Goal: Transaction & Acquisition: Purchase product/service

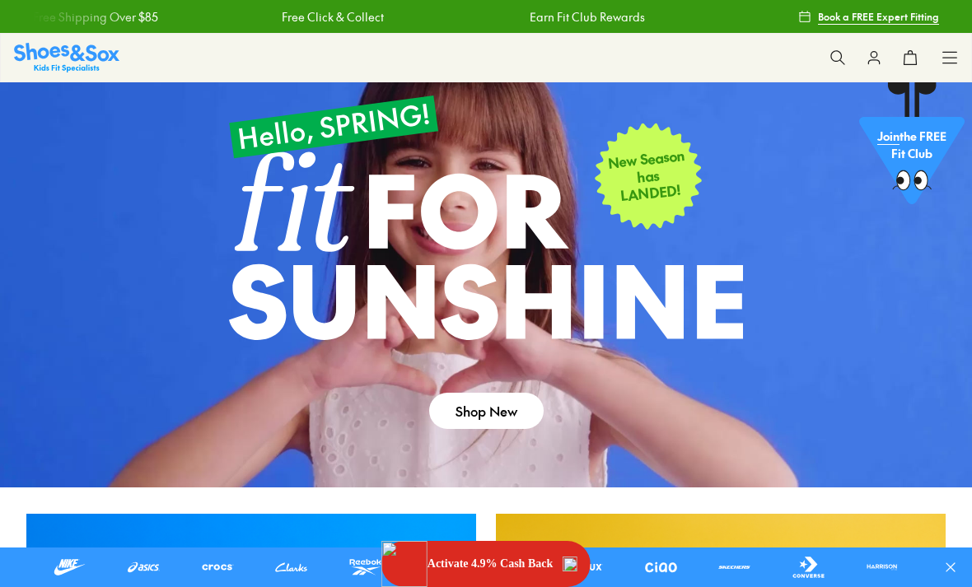
click at [957, 72] on div "Shop All Shop All Shop All 20% Off School New Arrivals Online Only Best Sellers…" at bounding box center [949, 58] width 16 height 48
click at [951, 61] on icon at bounding box center [949, 57] width 16 height 16
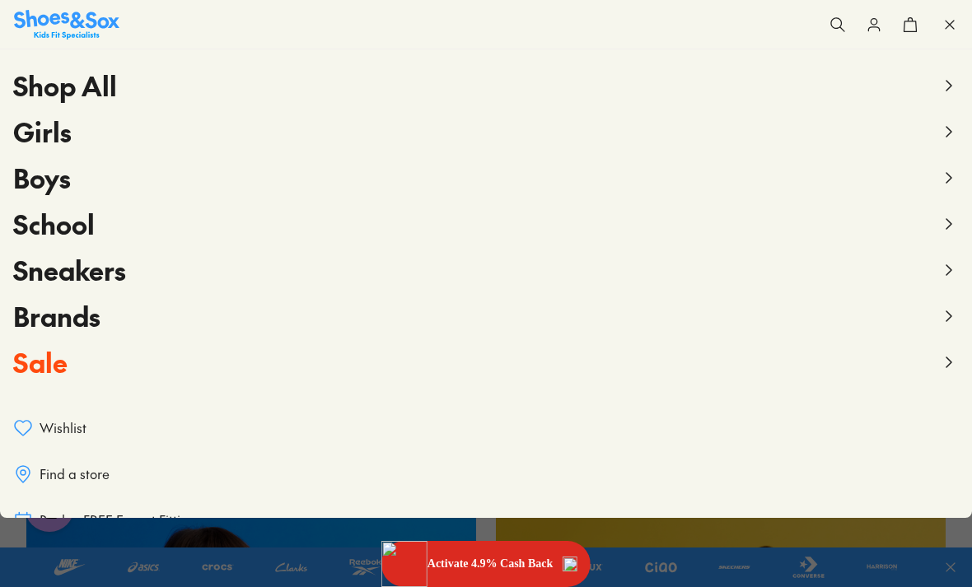
scroll to position [51, 0]
click at [728, 564] on link at bounding box center [735, 567] width 48 height 26
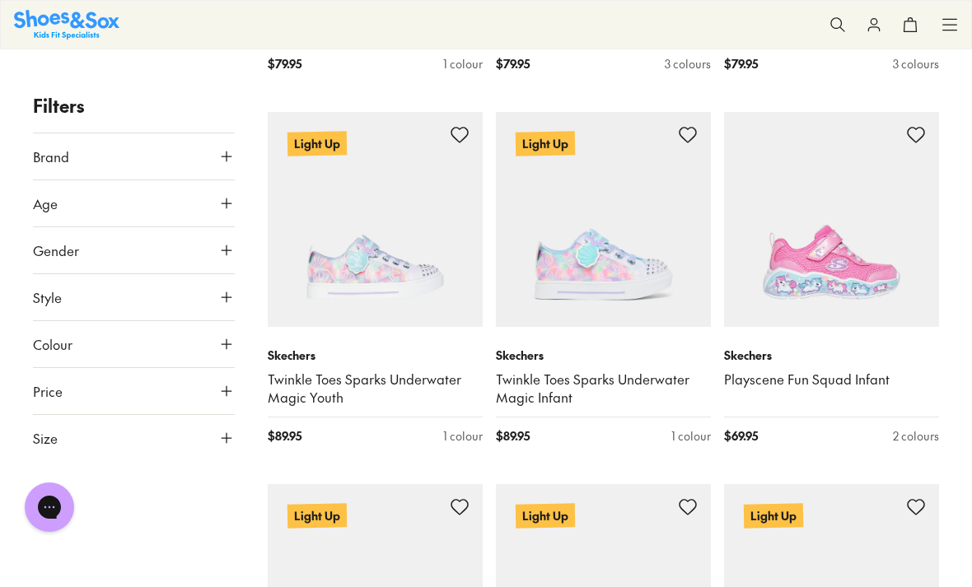
scroll to position [2155, 0]
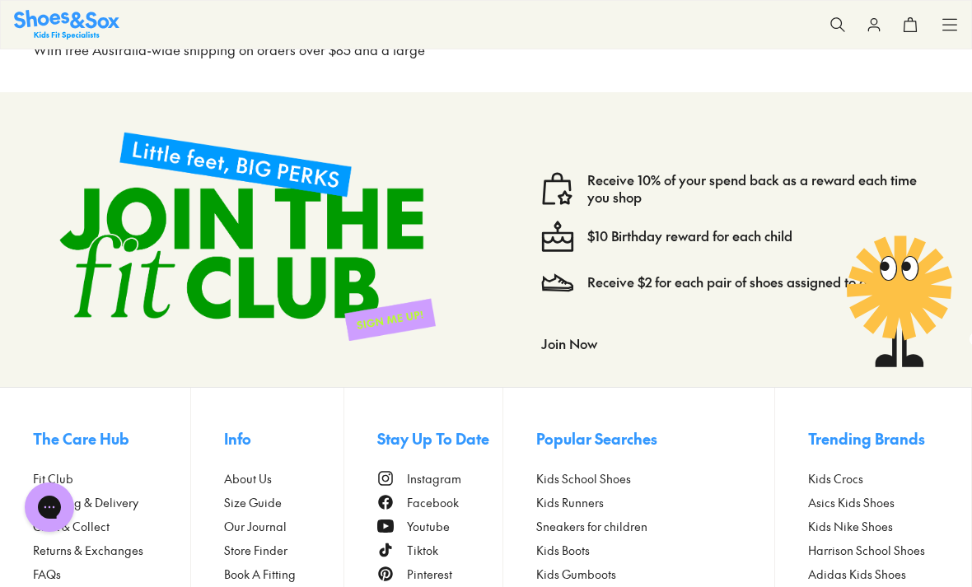
scroll to position [6782, 0]
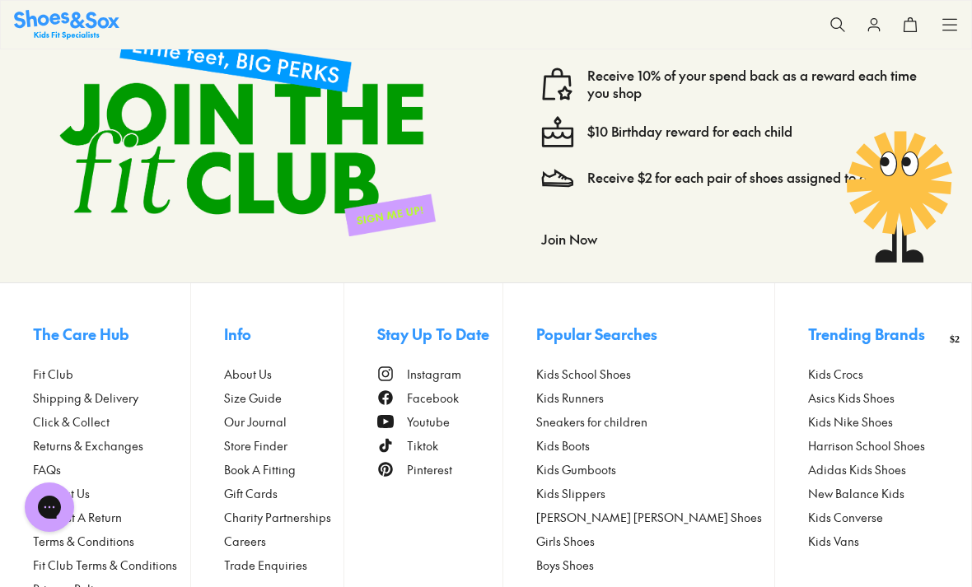
click at [83, 485] on span "Contact Us" at bounding box center [61, 493] width 57 height 17
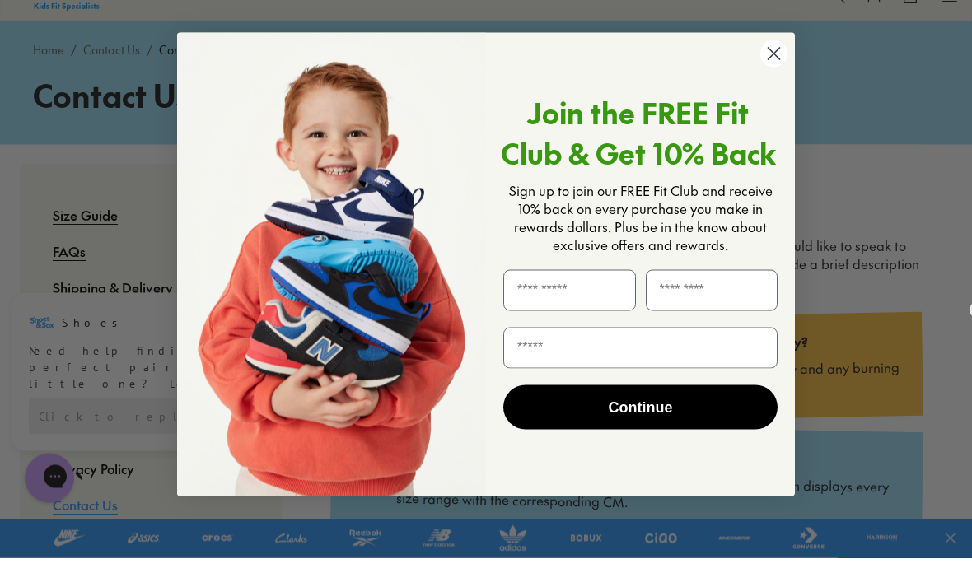
scroll to position [68, 0]
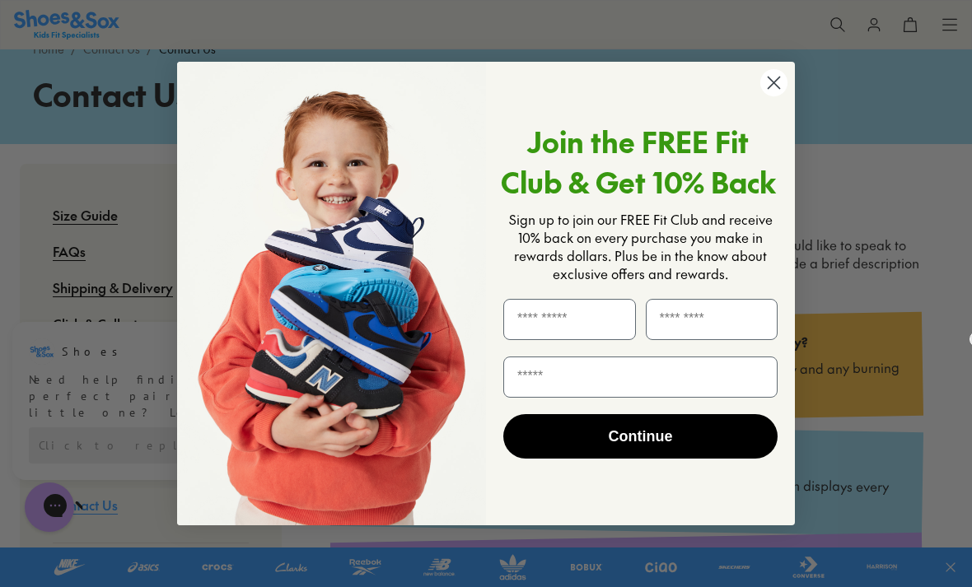
click at [776, 91] on form "Join the FREE Fit Club & Get 10% Back Sign up to join our FREE Fit Club and rec…" at bounding box center [486, 294] width 618 height 464
click at [776, 96] on circle "Close dialog" at bounding box center [773, 82] width 27 height 27
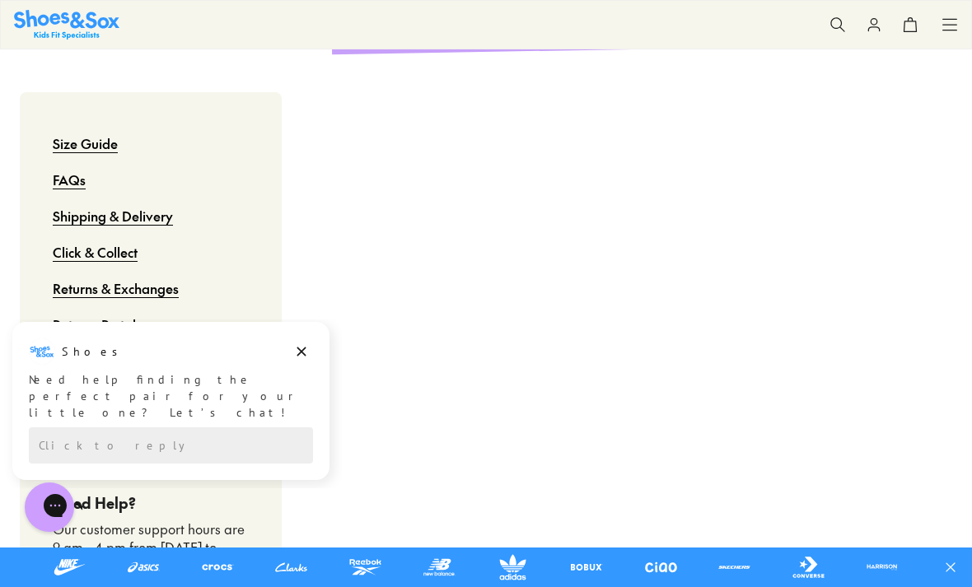
scroll to position [753, 0]
drag, startPoint x: 665, startPoint y: 240, endPoint x: -1, endPoint y: -754, distance: 1196.0
click at [0, 0] on html "Skip to Main Content Store Finder Free Shipping Over $85 Free Click & Collect E…" at bounding box center [486, 356] width 972 height 2219
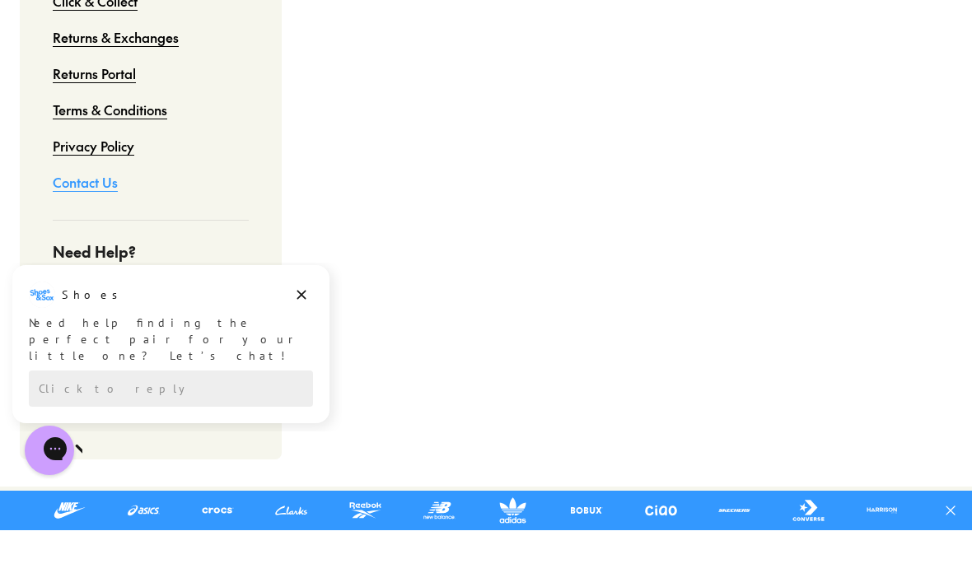
scroll to position [1006, 0]
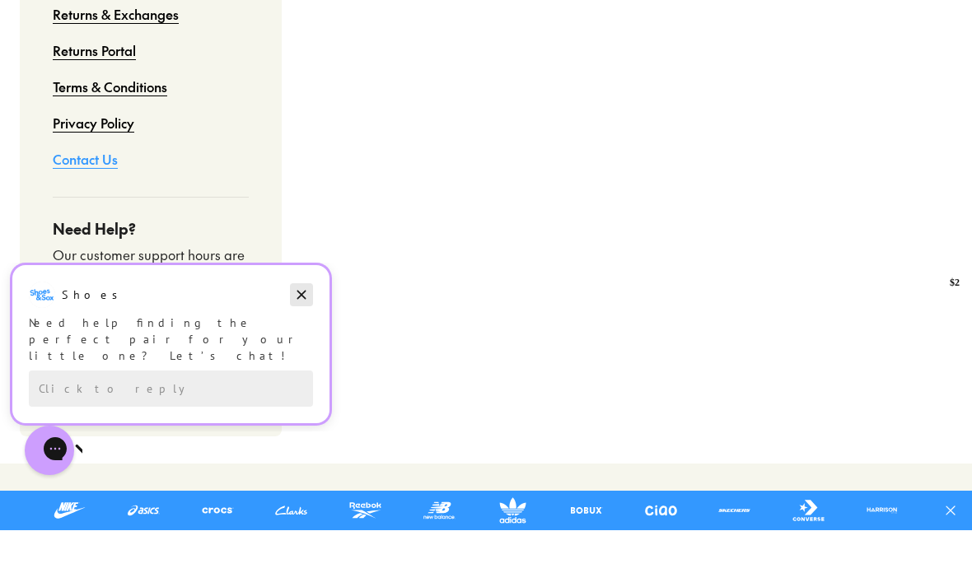
click at [304, 294] on icon "Dismiss campaign" at bounding box center [301, 295] width 16 height 20
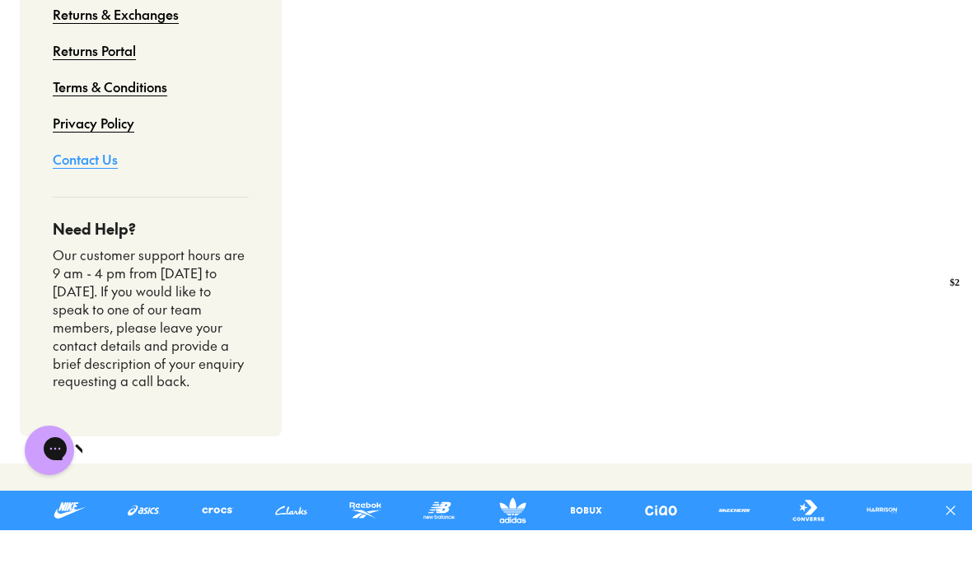
scroll to position [1063, 0]
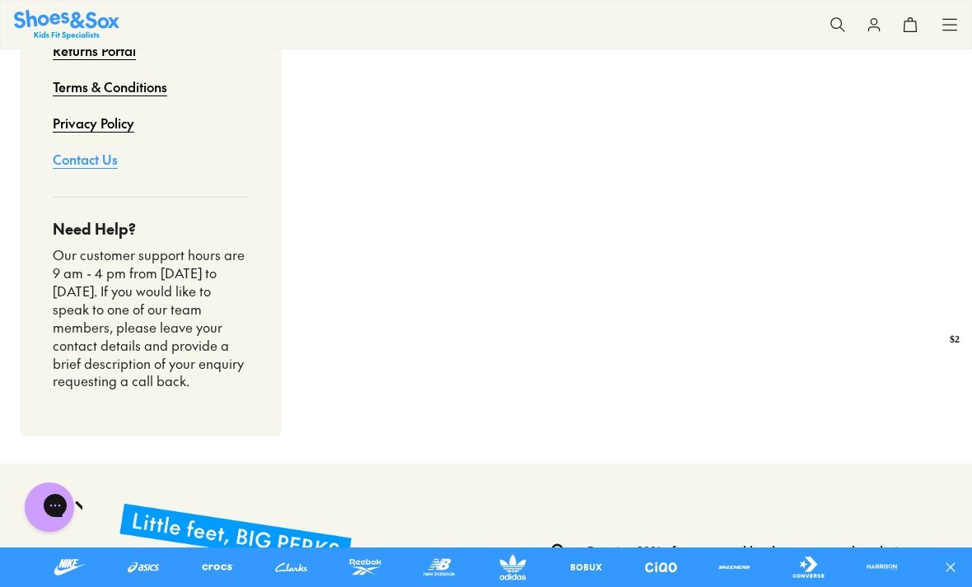
click at [0, 0] on html "Skip to Main Content Store Finder Free Shipping Over $85 Free Click & Collect E…" at bounding box center [486, 46] width 972 height 2219
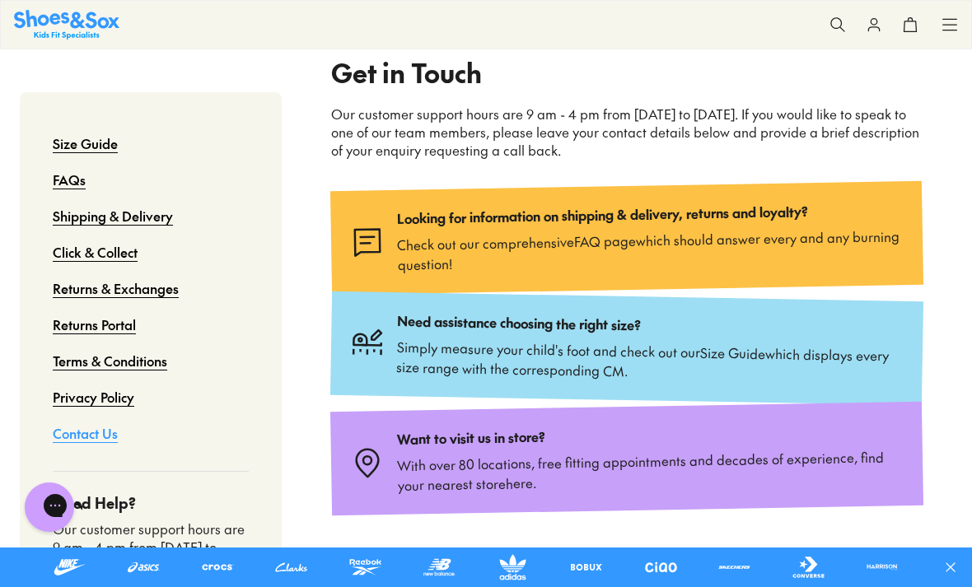
scroll to position [184, 0]
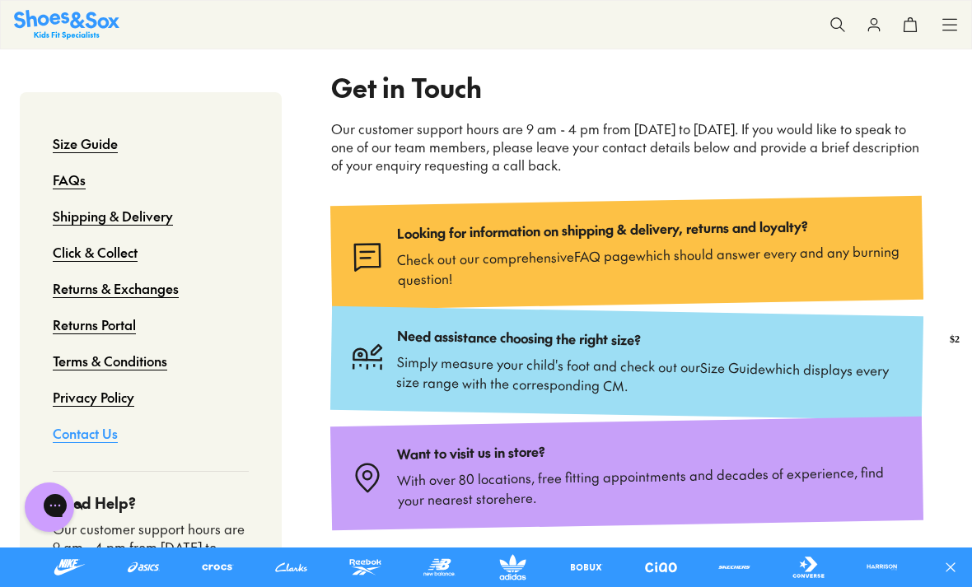
click at [581, 581] on link at bounding box center [587, 567] width 48 height 26
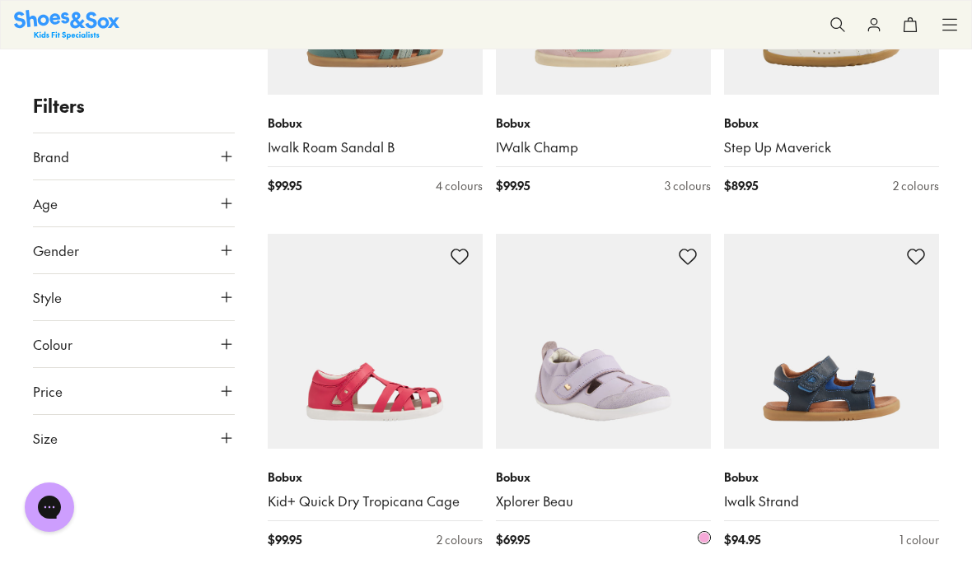
scroll to position [1503, 0]
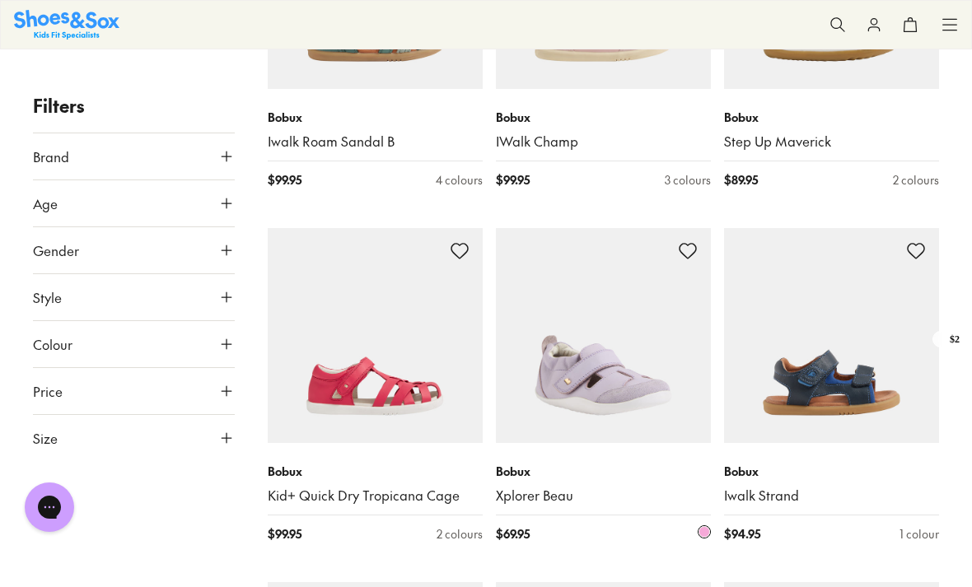
click at [594, 371] on img at bounding box center [603, 335] width 215 height 215
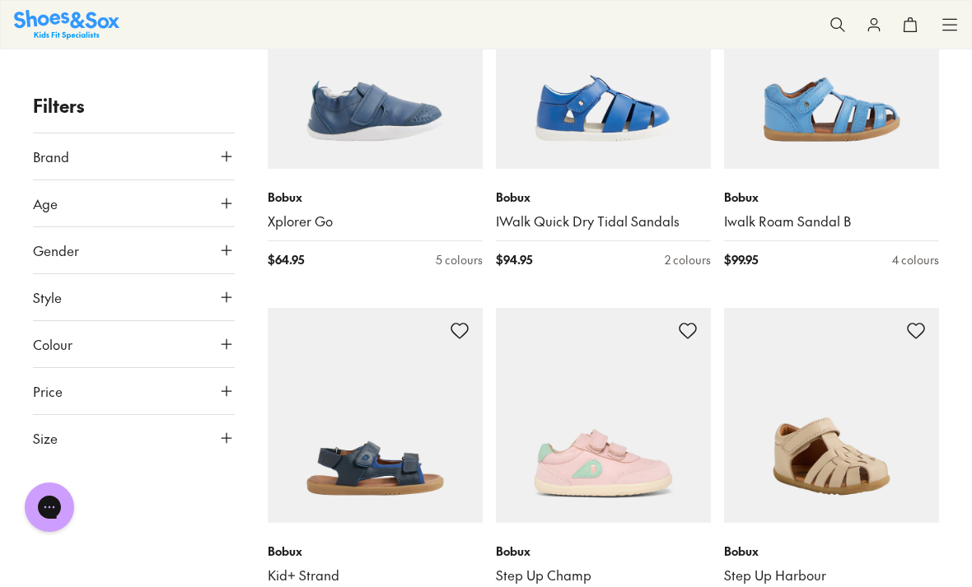
scroll to position [2852, 0]
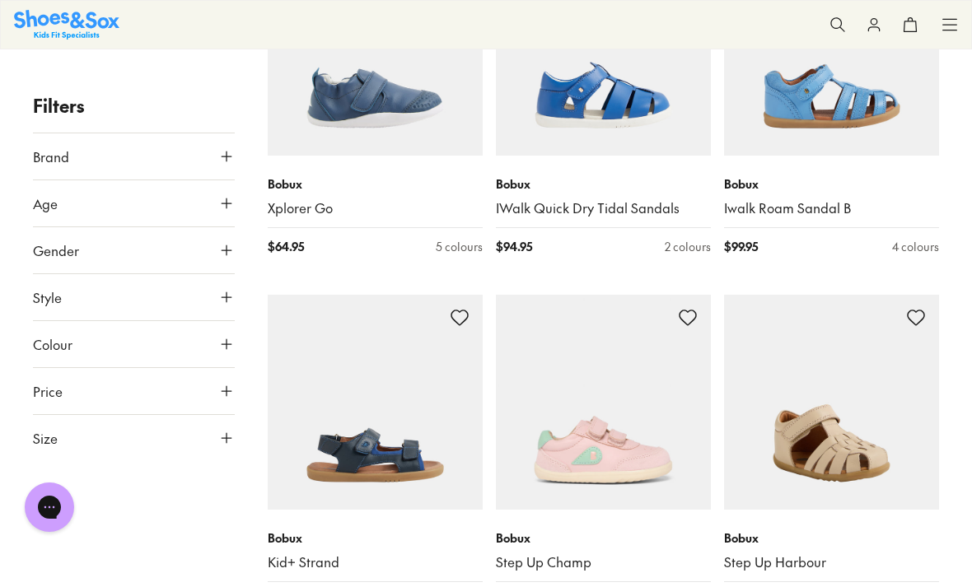
click at [796, 435] on img at bounding box center [831, 402] width 215 height 215
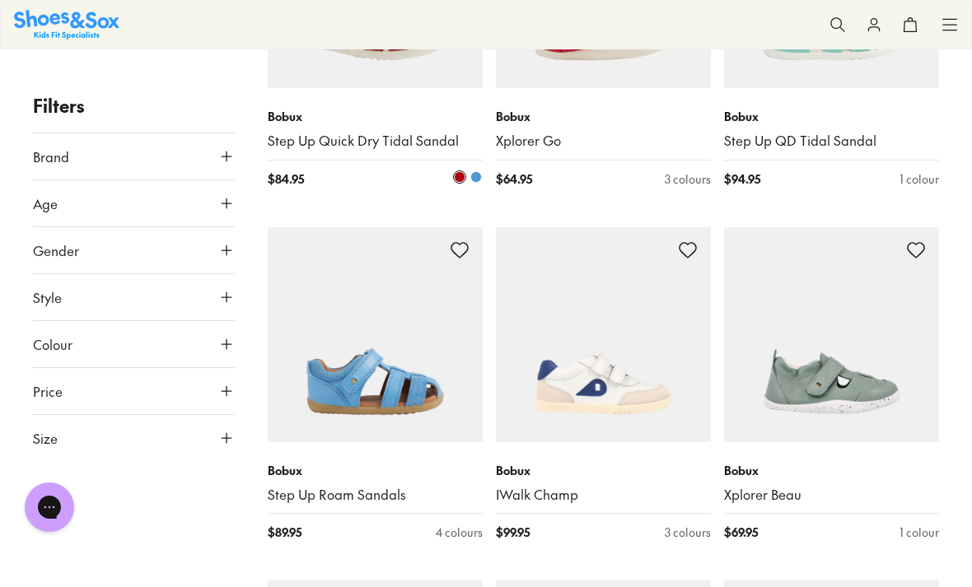
scroll to position [6209, 0]
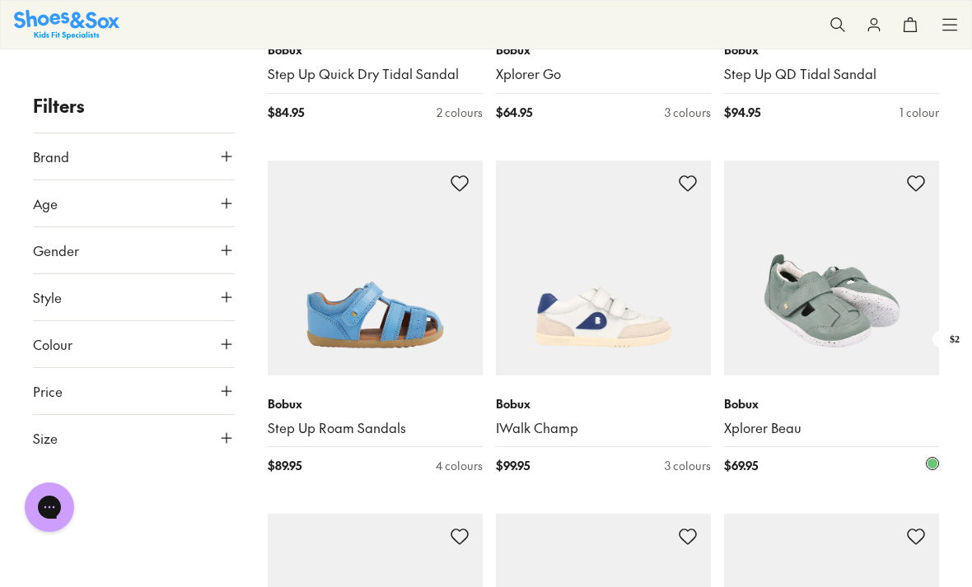
click at [858, 305] on img at bounding box center [831, 268] width 215 height 215
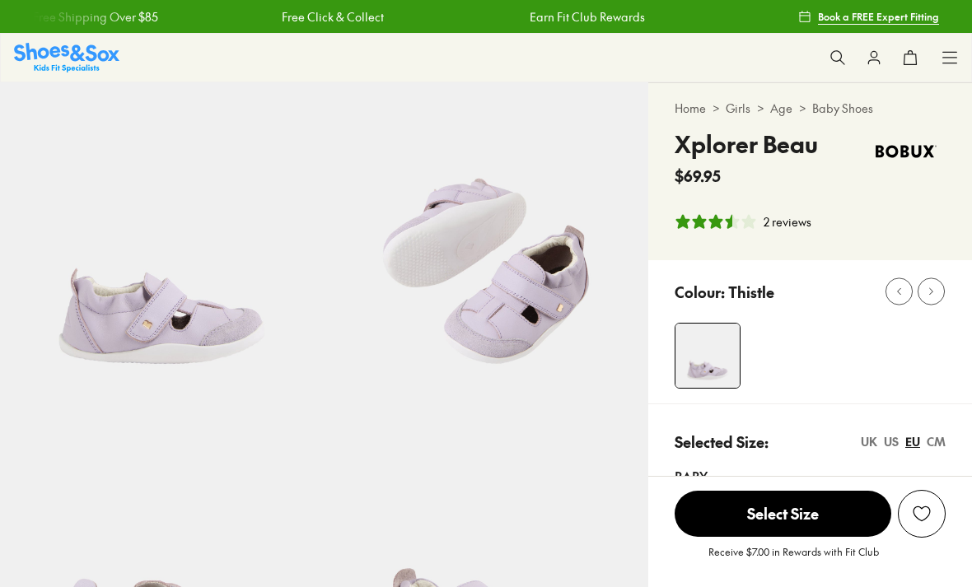
select select "*"
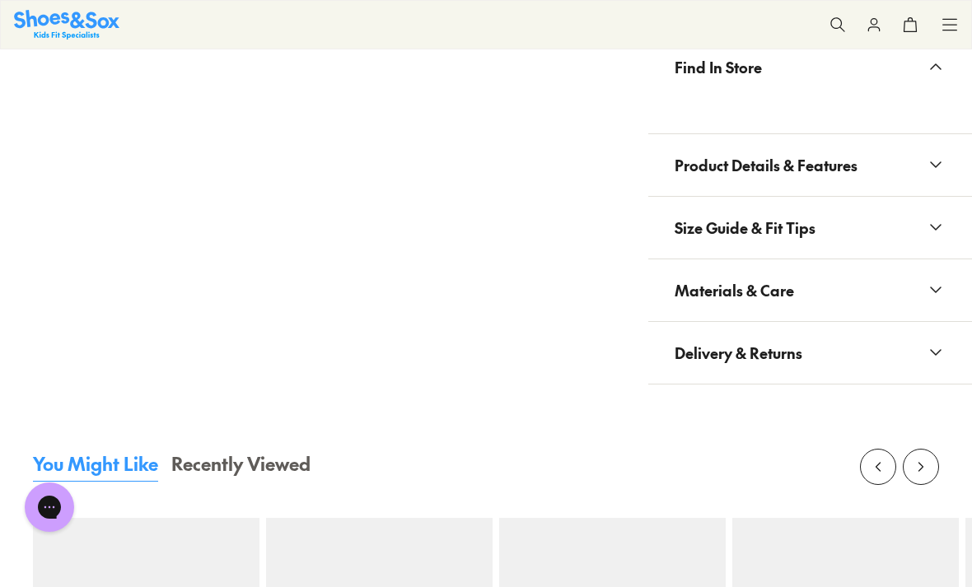
scroll to position [997, 0]
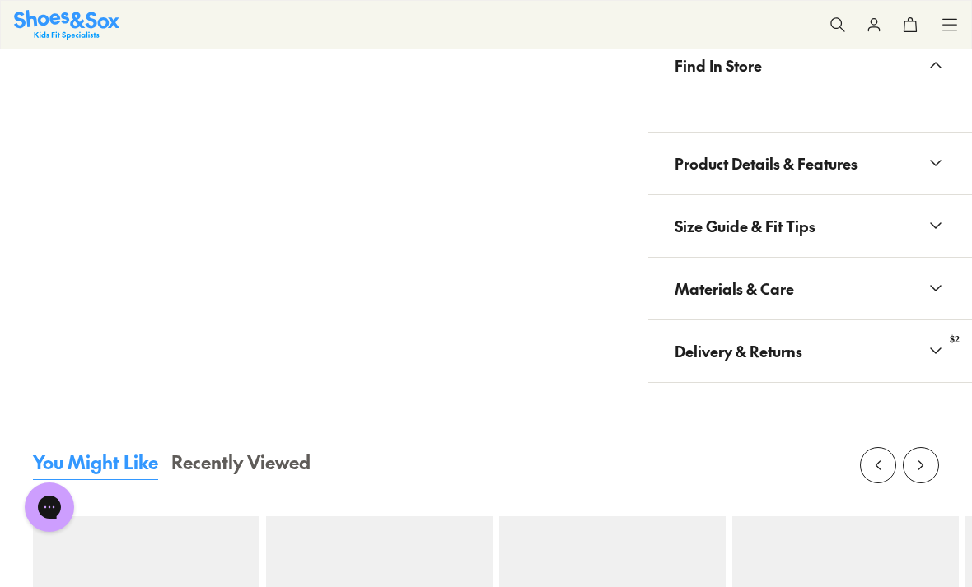
click at [767, 156] on span "Product Details & Features" at bounding box center [765, 163] width 183 height 49
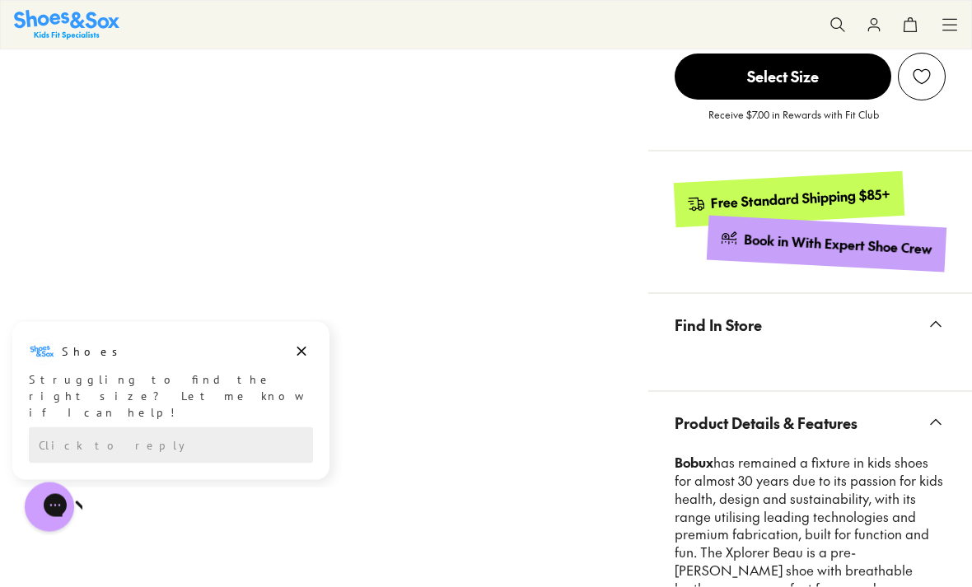
scroll to position [739, 0]
click at [309, 349] on icon "Dismiss campaign" at bounding box center [301, 352] width 16 height 20
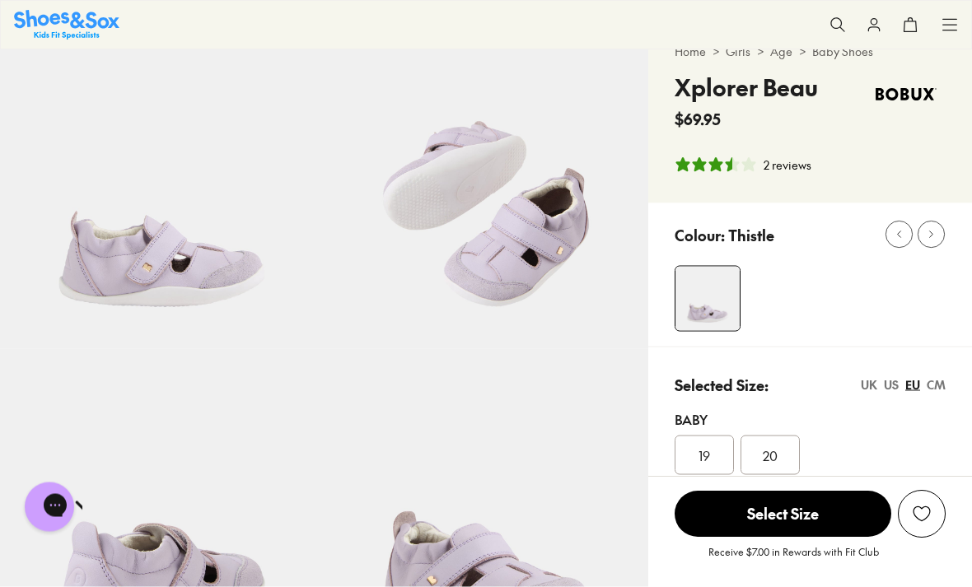
scroll to position [0, 0]
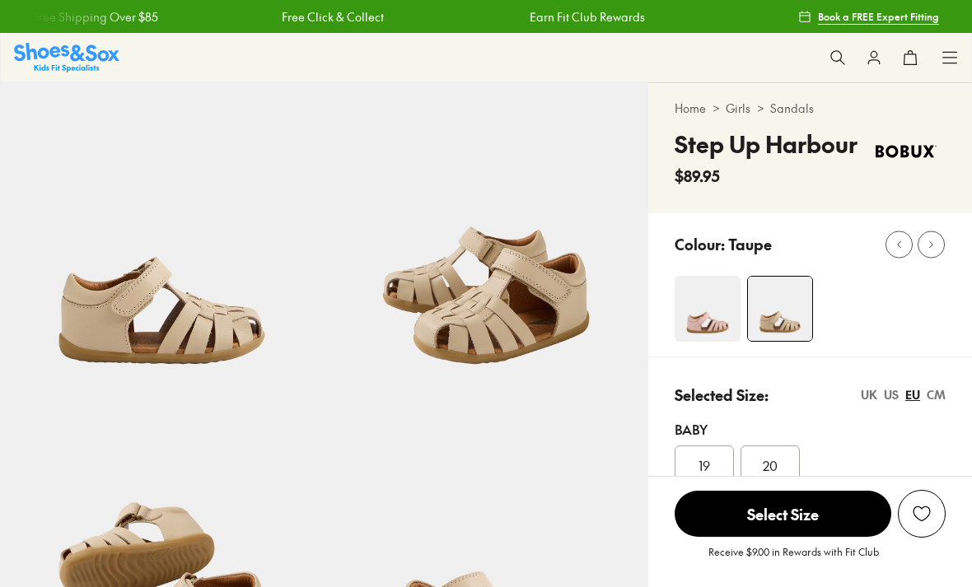
select select "*"
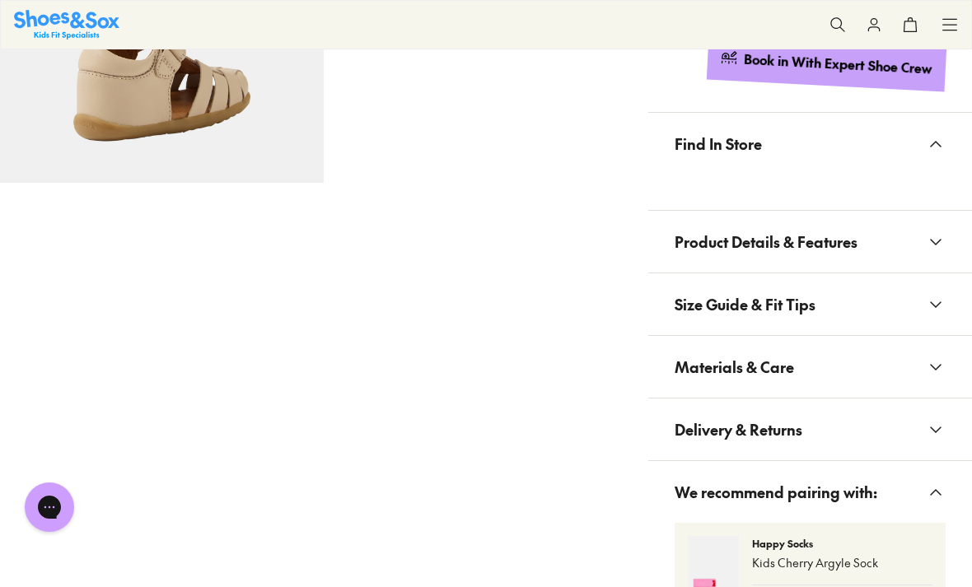
scroll to position [751, 0]
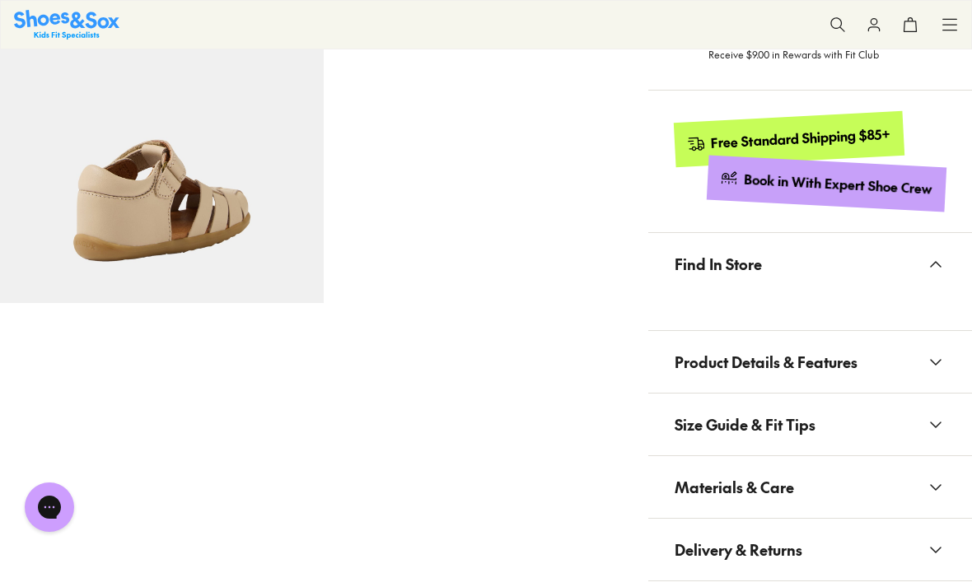
click at [825, 364] on span "Product Details & Features" at bounding box center [765, 362] width 183 height 49
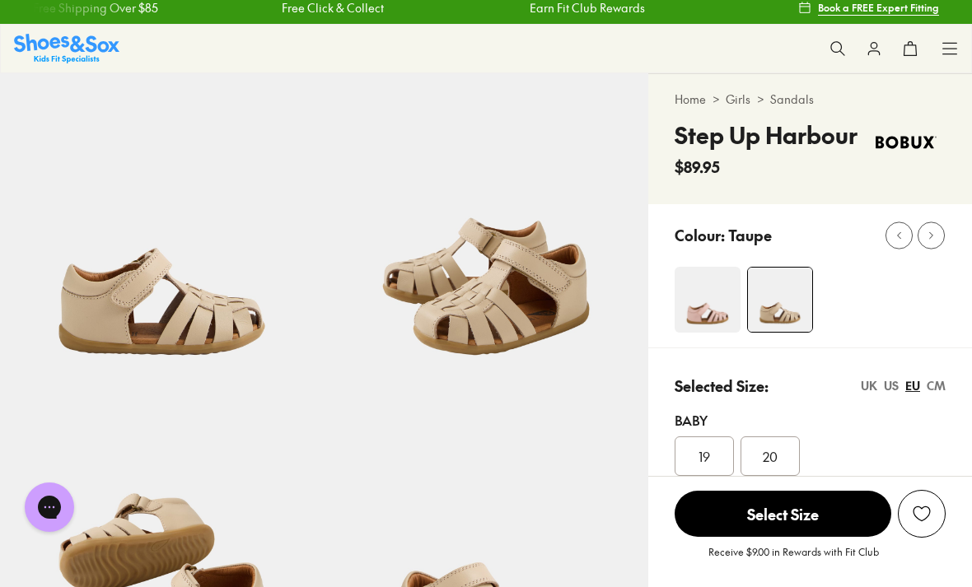
scroll to position [0, 0]
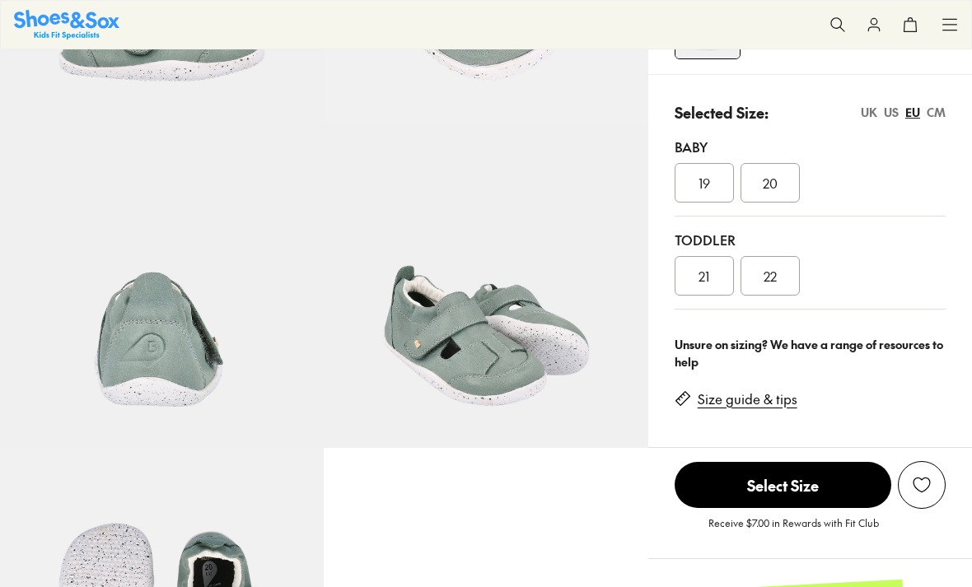
select select "*"
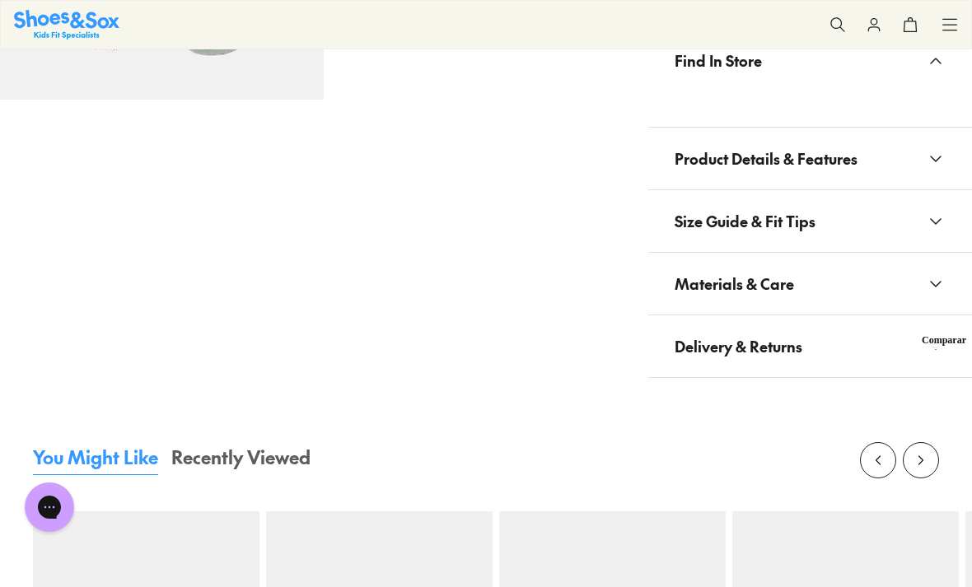
scroll to position [954, 0]
click at [838, 140] on span "Product Details & Features" at bounding box center [765, 159] width 183 height 49
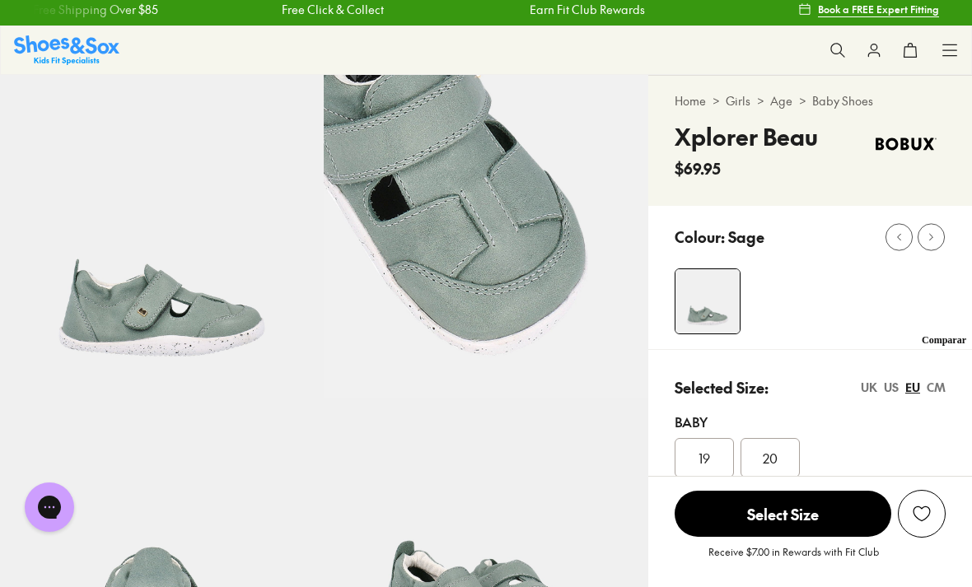
scroll to position [7, 0]
